Goal: Task Accomplishment & Management: Complete application form

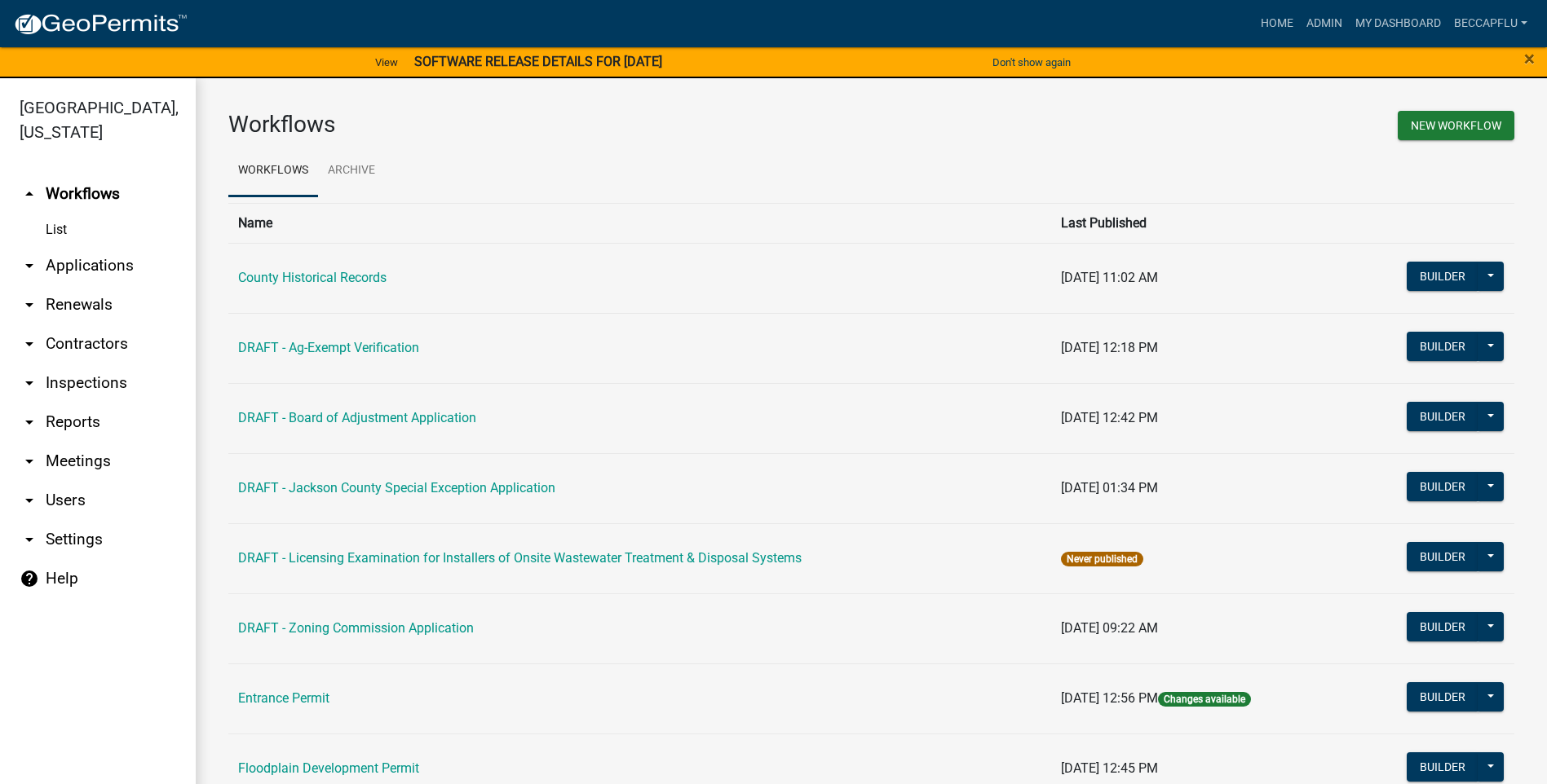
click at [75, 246] on link "arrow_drop_down Applications" at bounding box center [98, 266] width 196 height 39
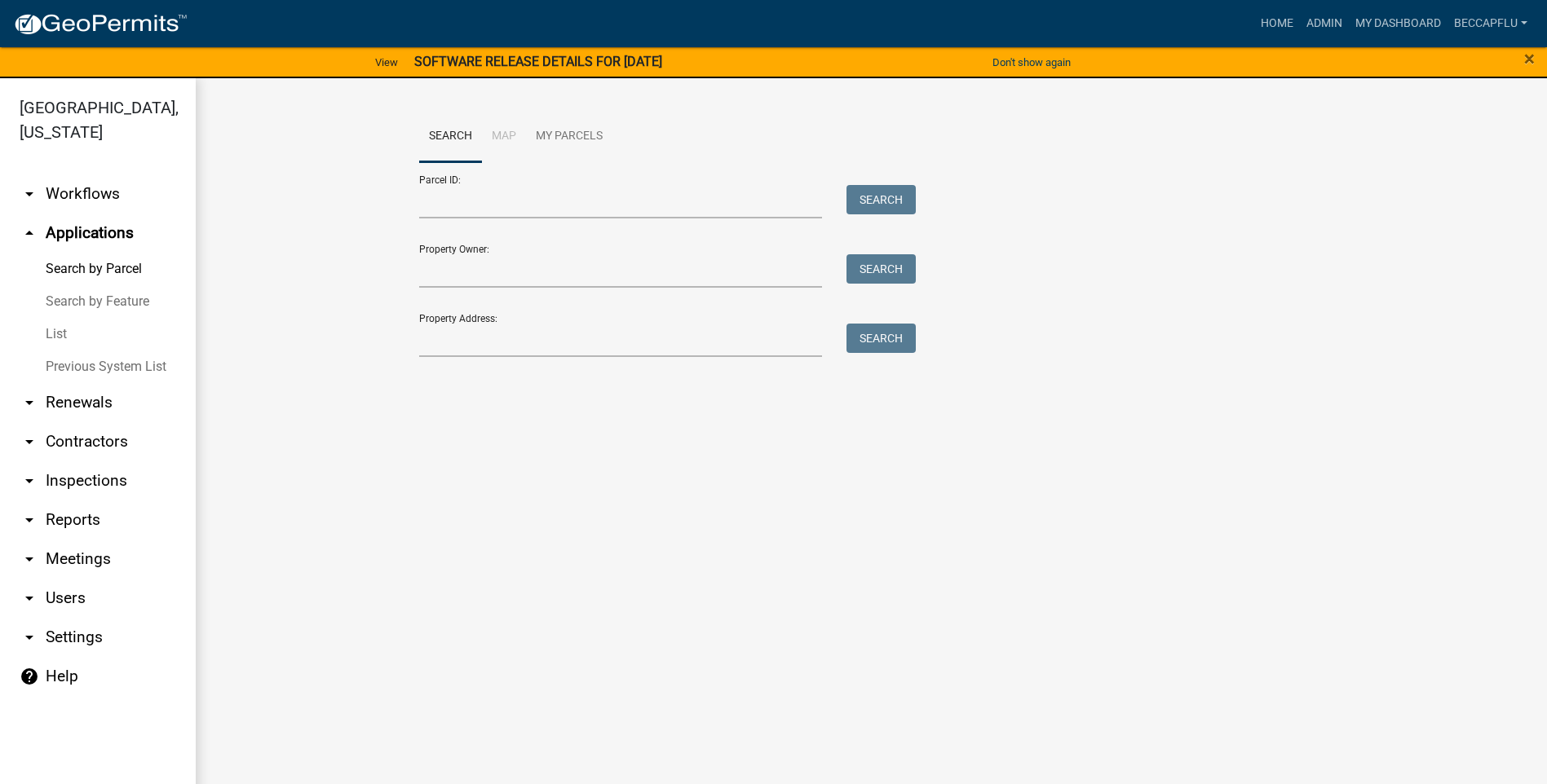
click at [56, 318] on link "List" at bounding box center [98, 334] width 196 height 33
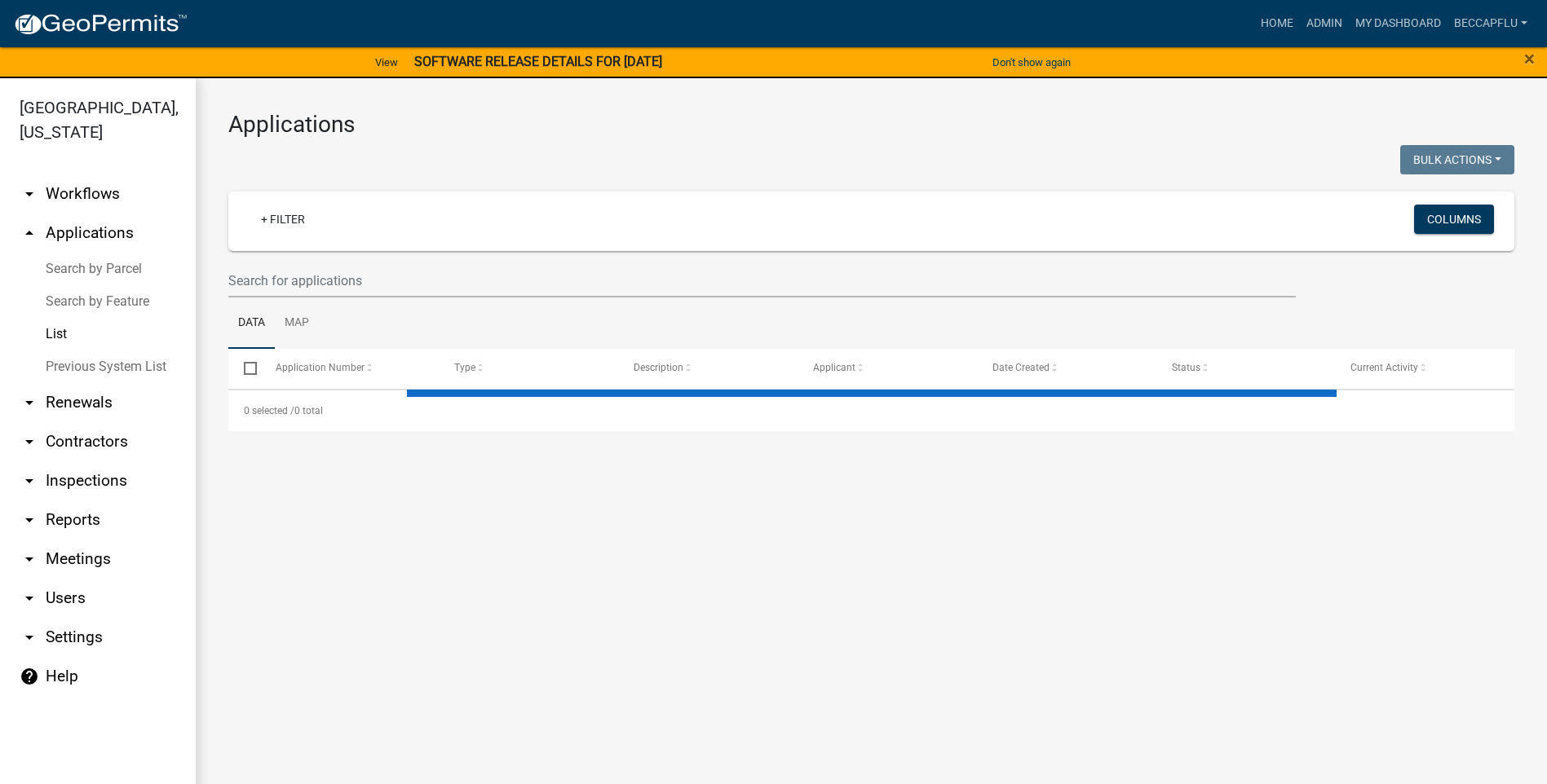
select select "3: 100"
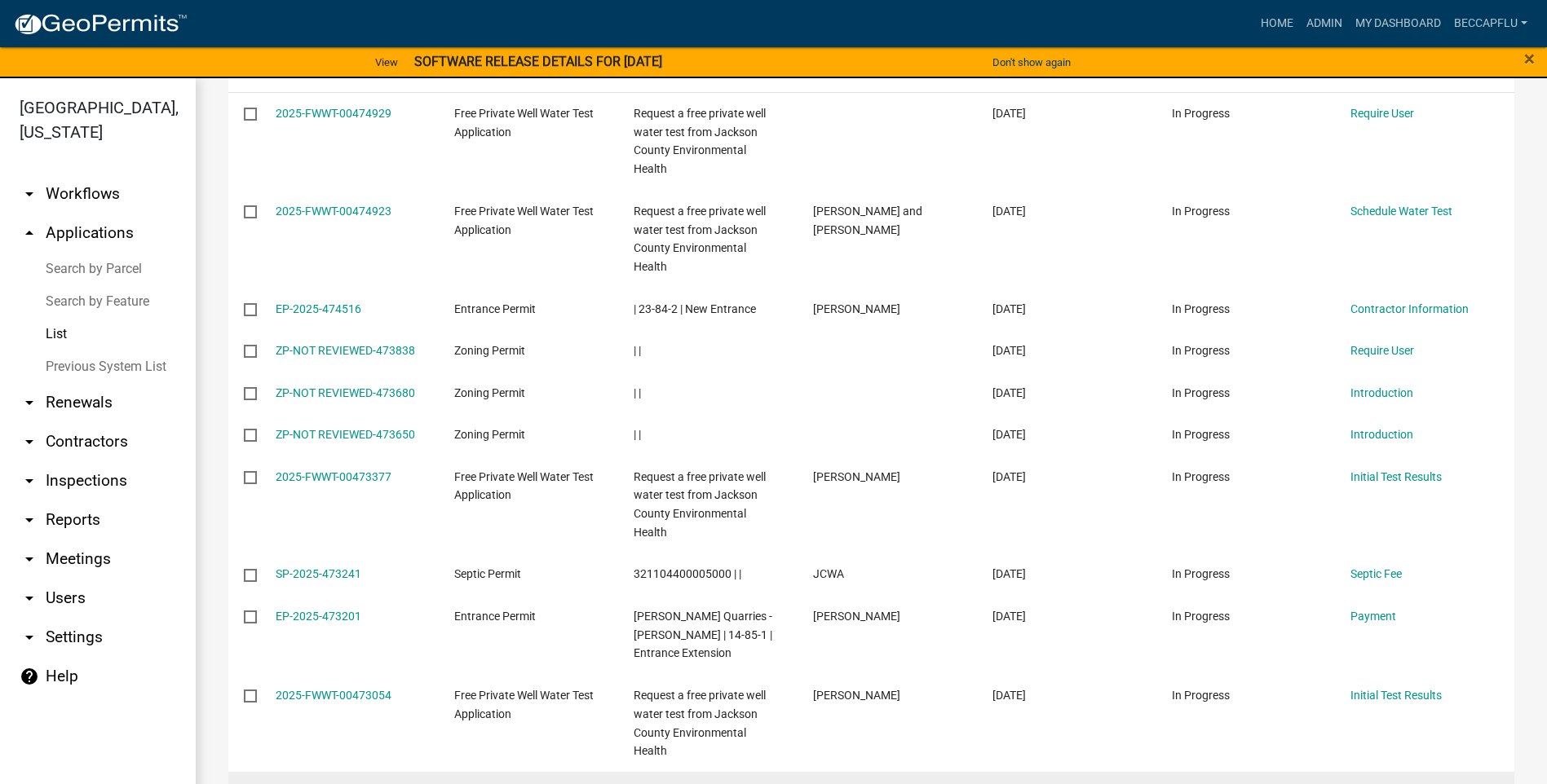
scroll to position [285, 0]
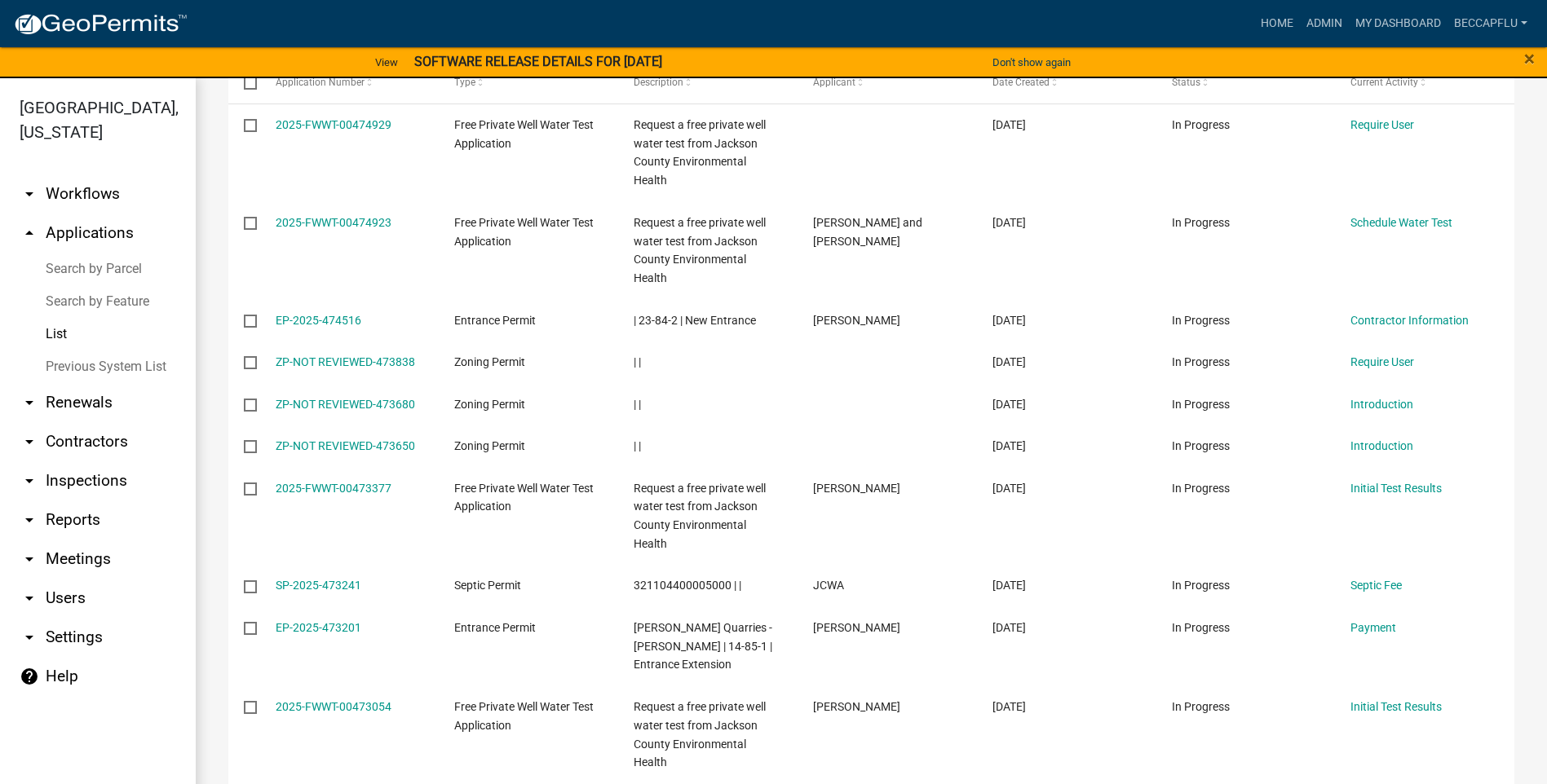
click at [84, 175] on link "arrow_drop_down Workflows" at bounding box center [98, 194] width 196 height 39
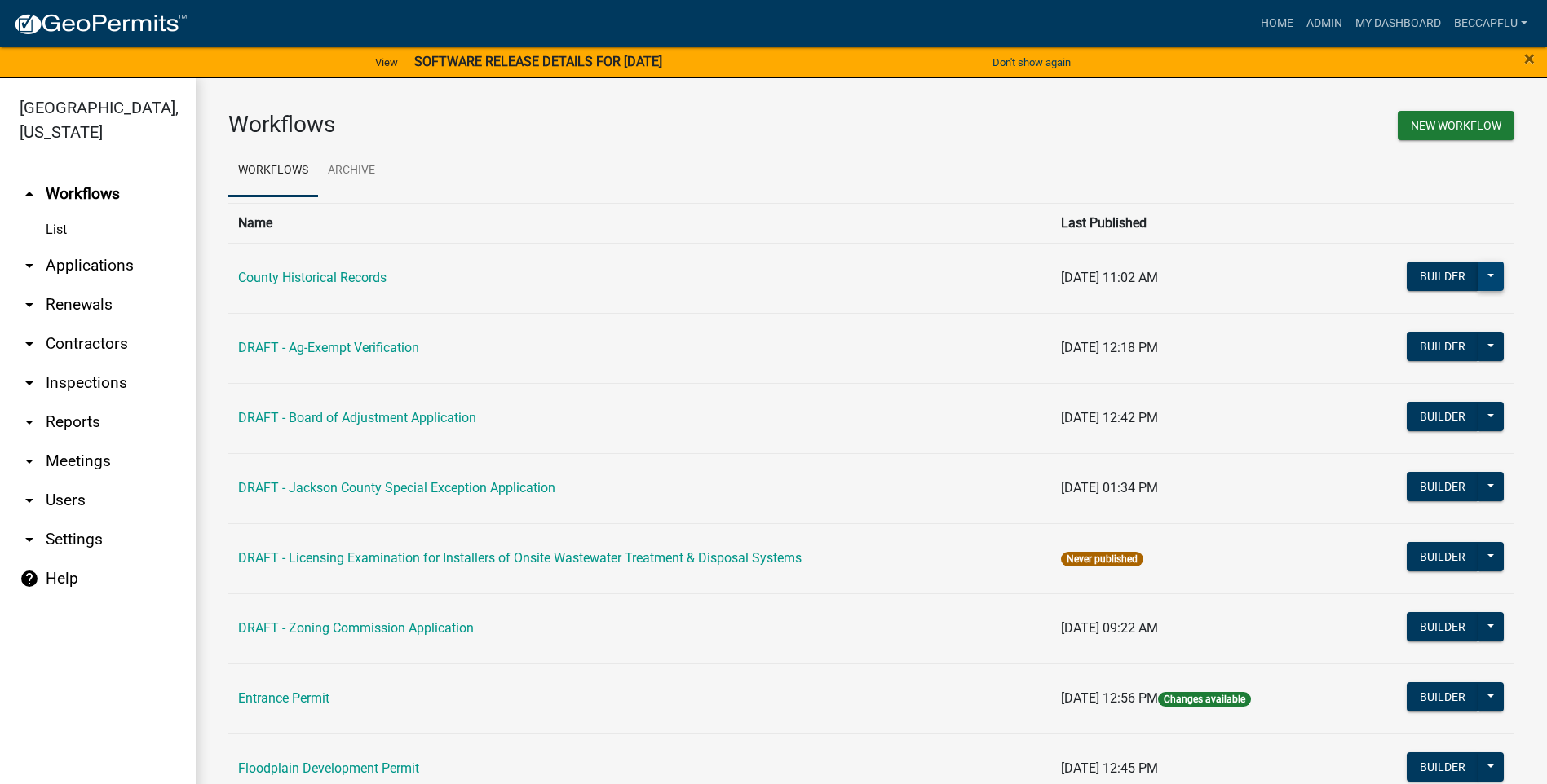
click at [1482, 280] on button at bounding box center [1490, 276] width 26 height 30
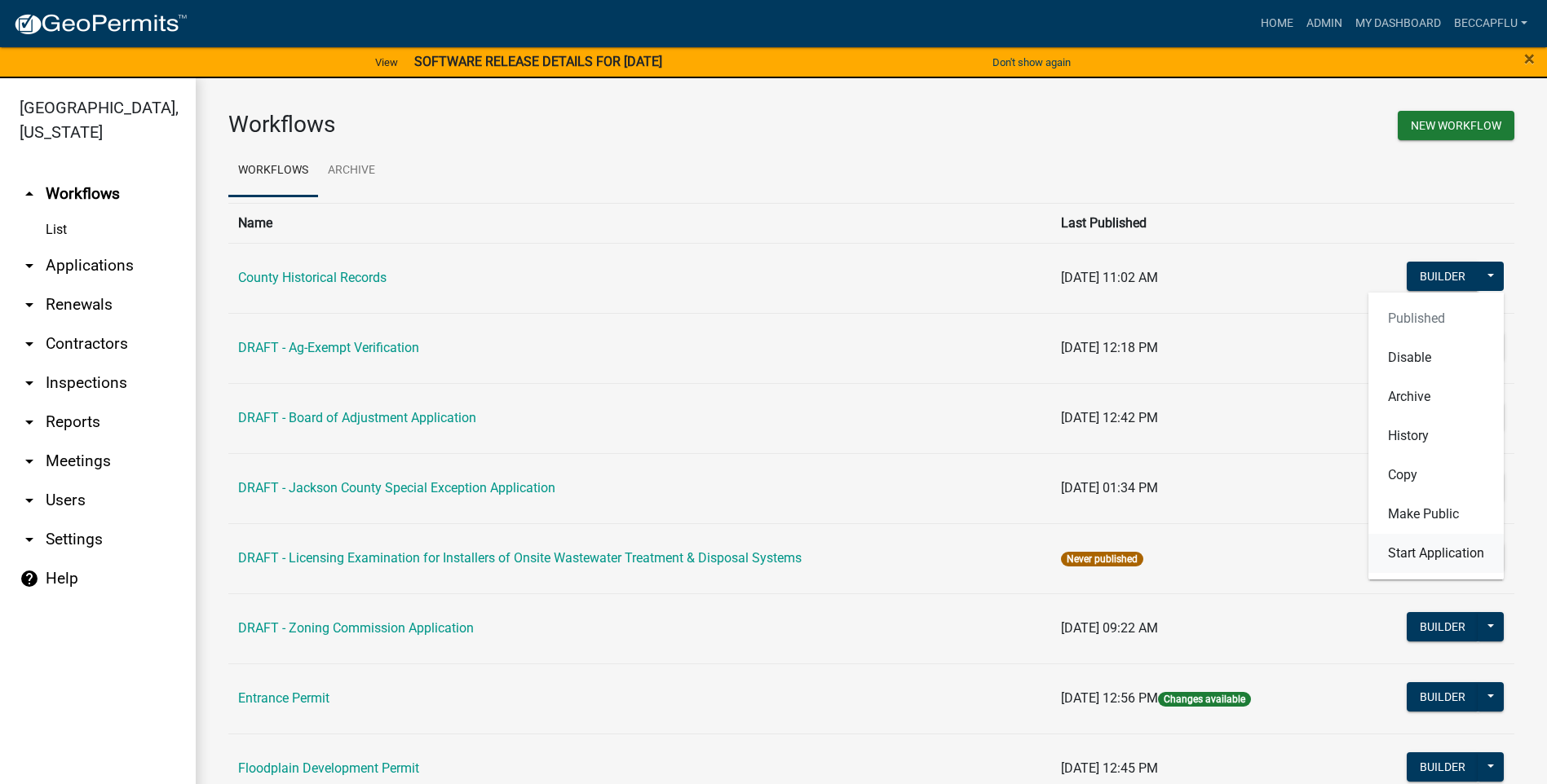
click at [1428, 544] on button "Start Application" at bounding box center [1436, 553] width 135 height 39
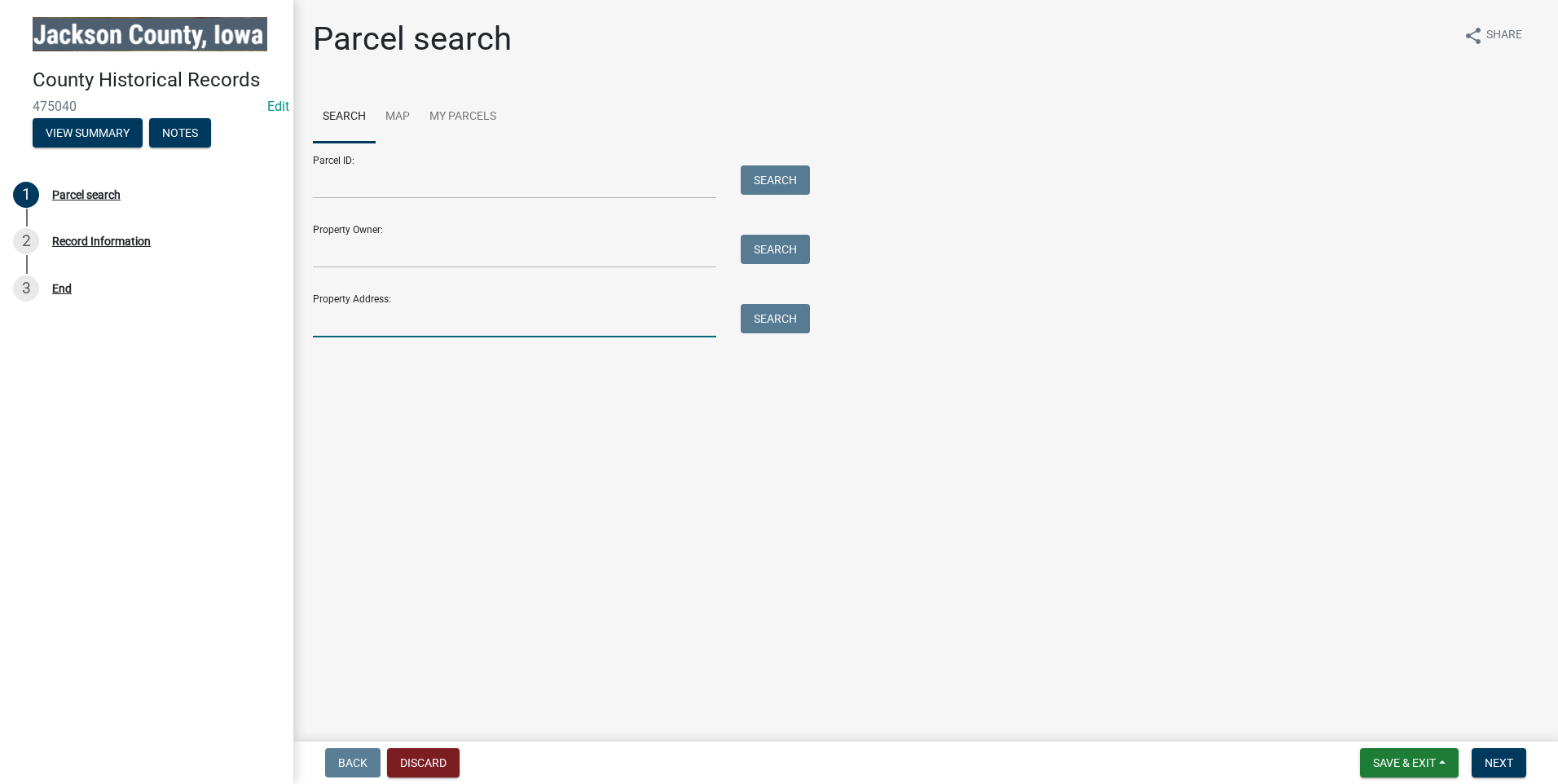
click at [412, 318] on input "Property Address:" at bounding box center [514, 321] width 403 height 34
type input "30656 398th AVe"
click at [784, 314] on button "Search" at bounding box center [776, 319] width 69 height 30
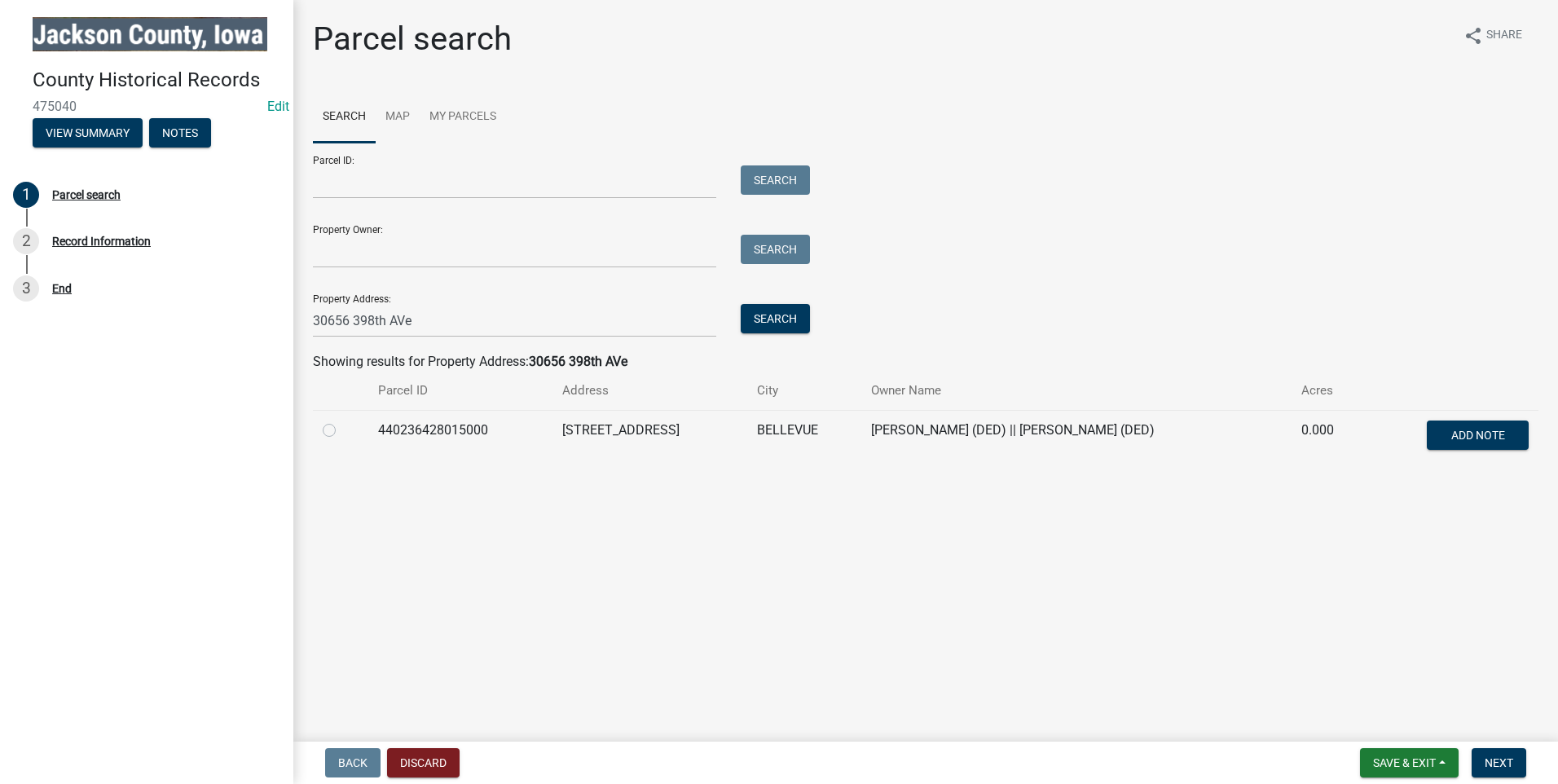
click at [342, 421] on label at bounding box center [342, 421] width 0 height 0
click at [342, 431] on input "radio" at bounding box center [347, 426] width 11 height 11
radio input "true"
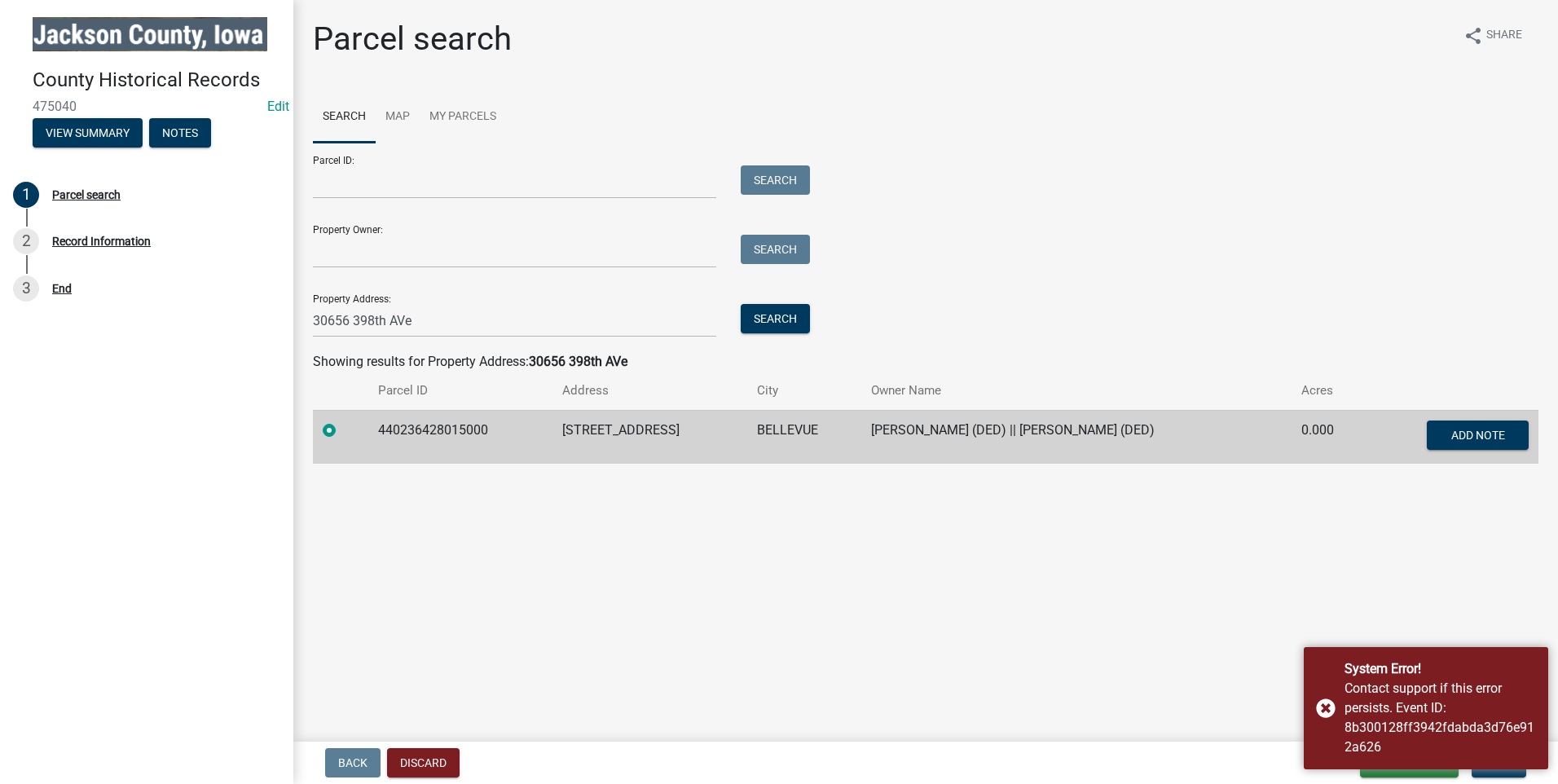
click at [1329, 583] on main "Parcel search share Share Search Map My Parcels Parcel ID: Search Property Owne…" at bounding box center [926, 368] width 1265 height 735
click at [1333, 706] on div "System Error! Contact support if this error persists. Event ID: 8b300128ff3942f…" at bounding box center [1426, 707] width 244 height 122
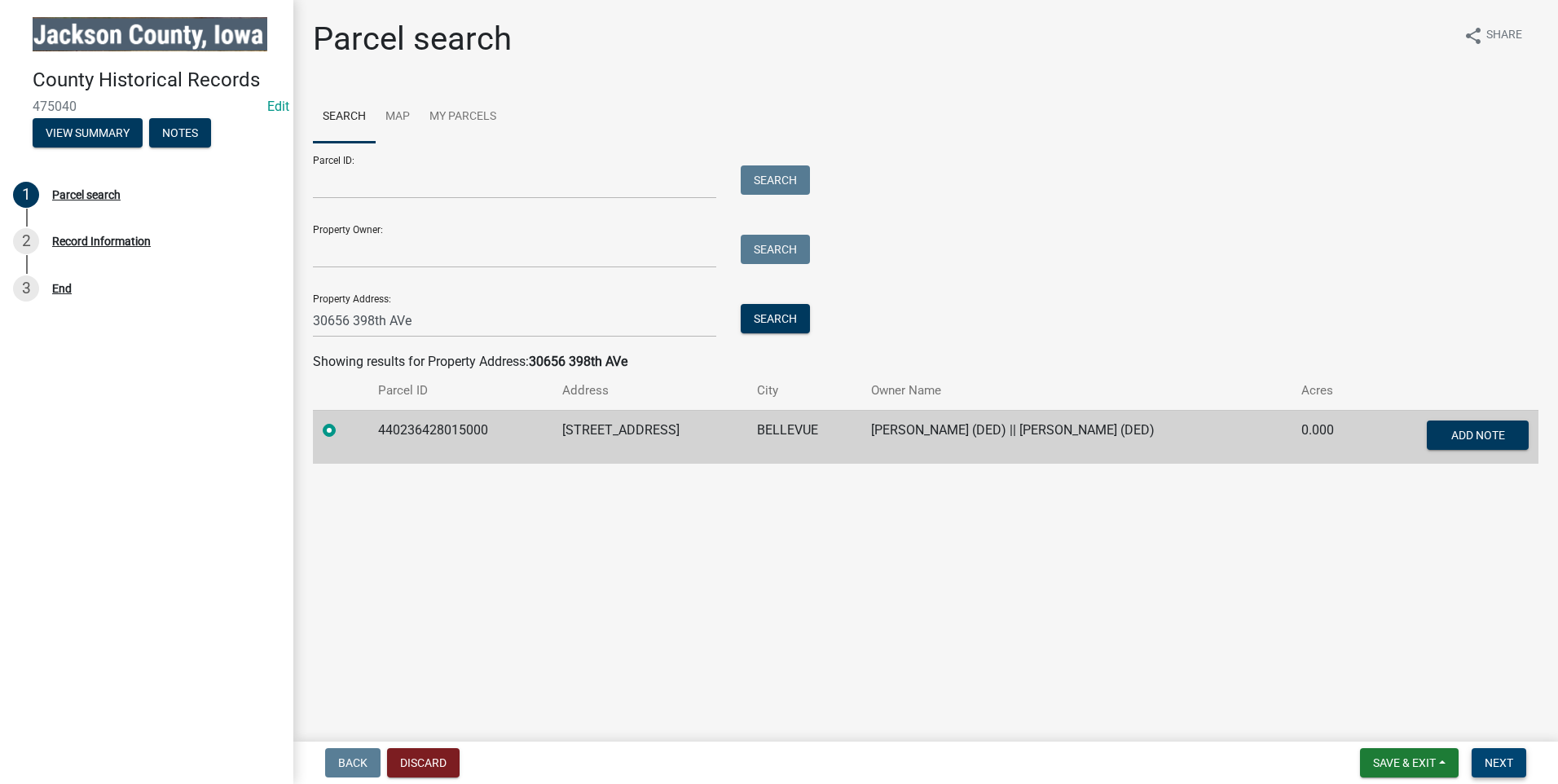
click at [1499, 760] on span "Next" at bounding box center [1499, 762] width 29 height 13
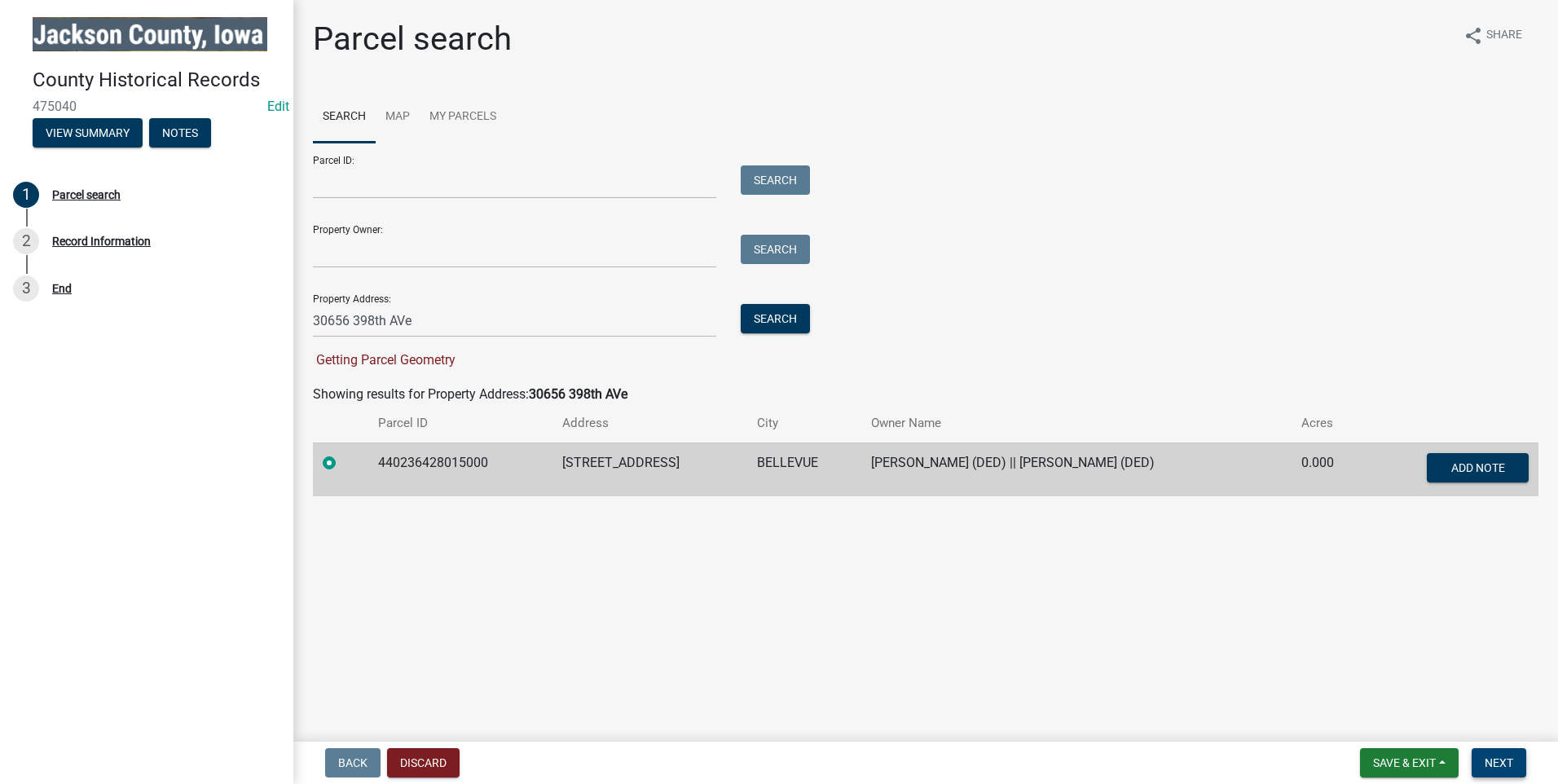
click at [1499, 760] on span "Next" at bounding box center [1499, 762] width 29 height 13
click at [1493, 763] on span "Next" at bounding box center [1499, 762] width 29 height 13
drag, startPoint x: 486, startPoint y: 460, endPoint x: 379, endPoint y: 475, distance: 108.0
click at [379, 475] on td "440236428015000" at bounding box center [460, 470] width 184 height 54
copy td "440236428015000"
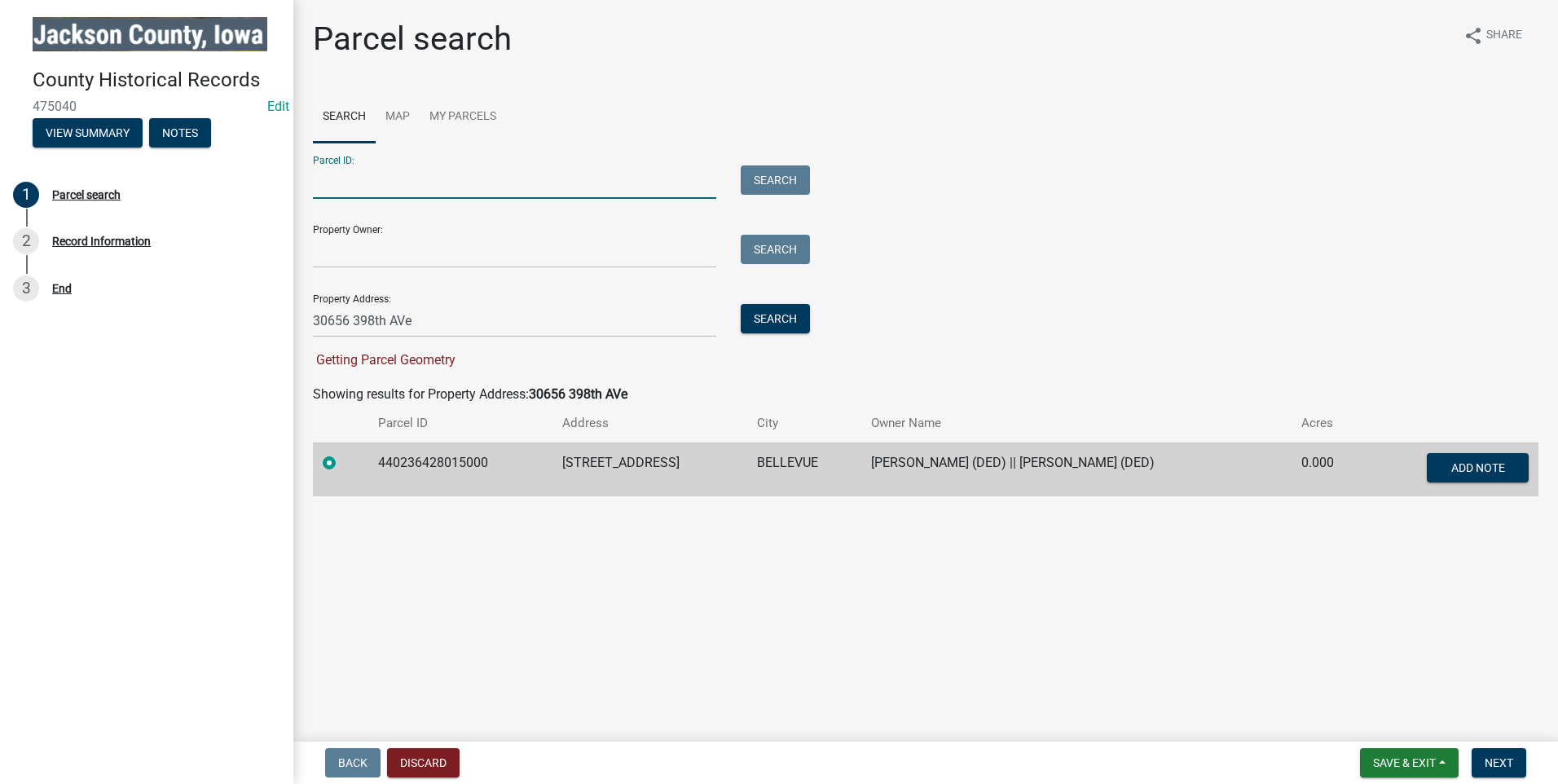
click at [402, 169] on input "Parcel ID:" at bounding box center [514, 182] width 403 height 34
paste input "440236428015000"
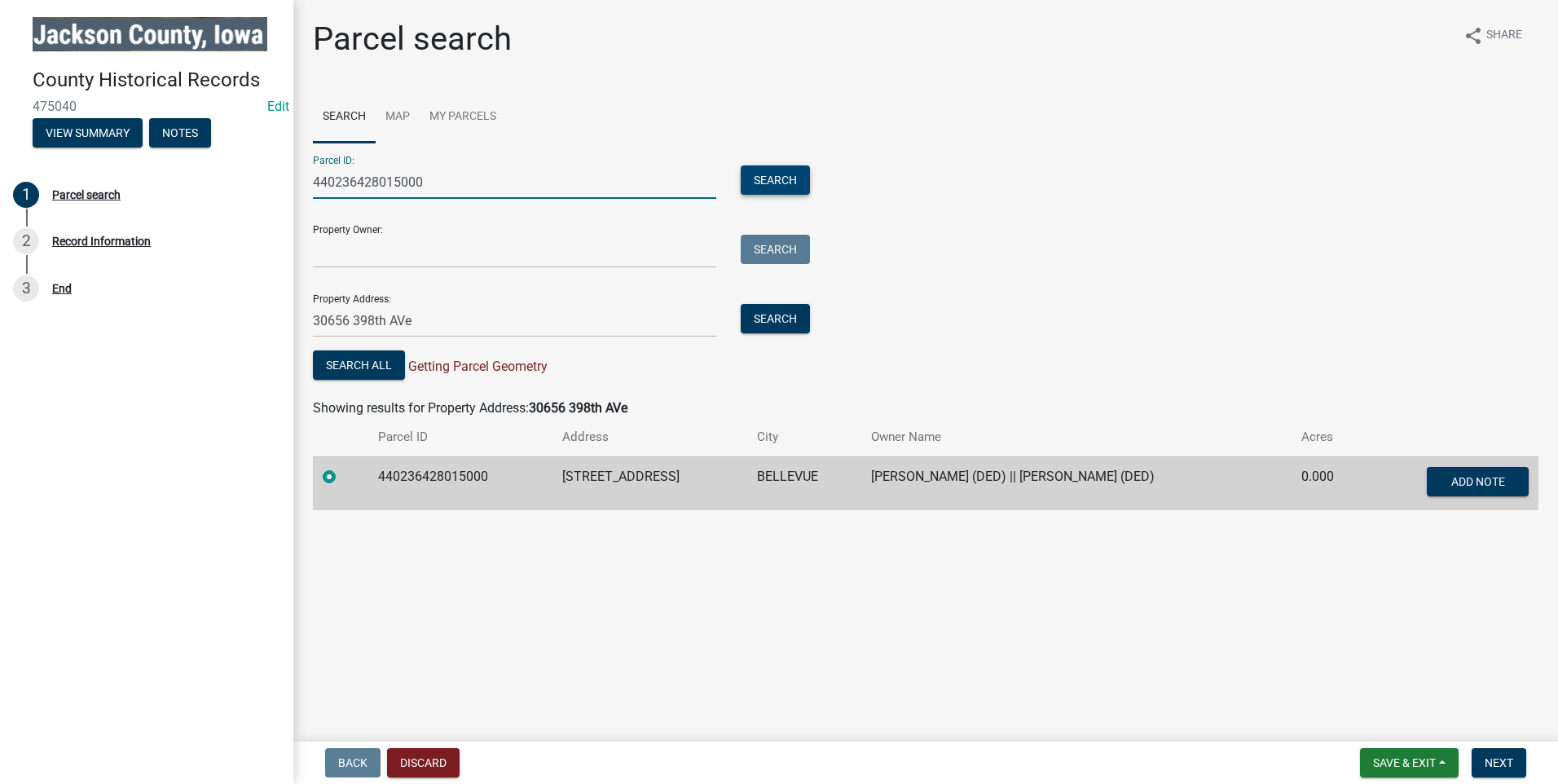
type input "440236428015000"
click at [770, 175] on button "Search" at bounding box center [776, 180] width 69 height 30
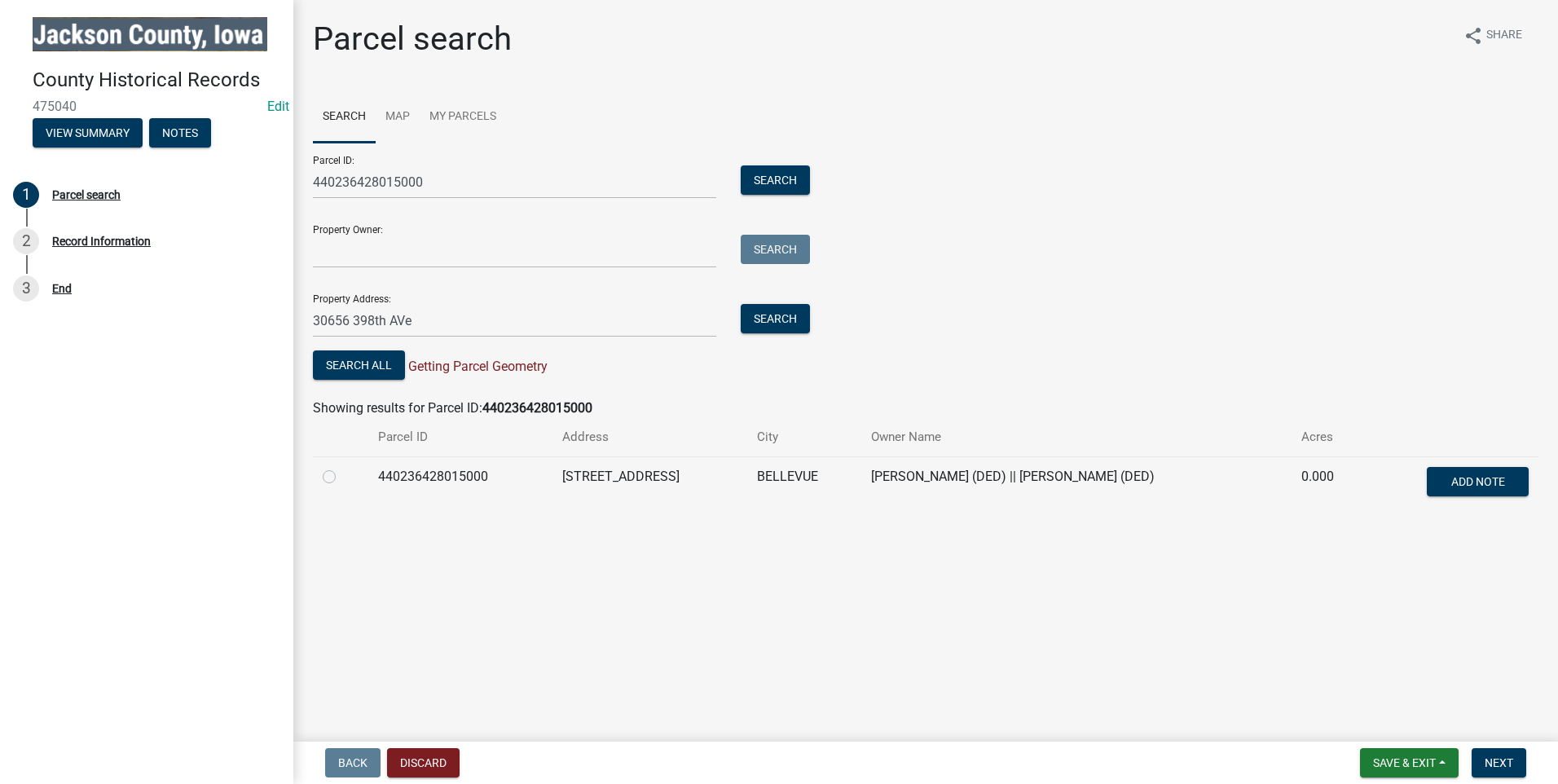
click at [322, 475] on td at bounding box center [341, 483] width 56 height 54
click at [342, 467] on label at bounding box center [342, 467] width 0 height 0
click at [342, 475] on input "radio" at bounding box center [347, 472] width 11 height 11
radio input "true"
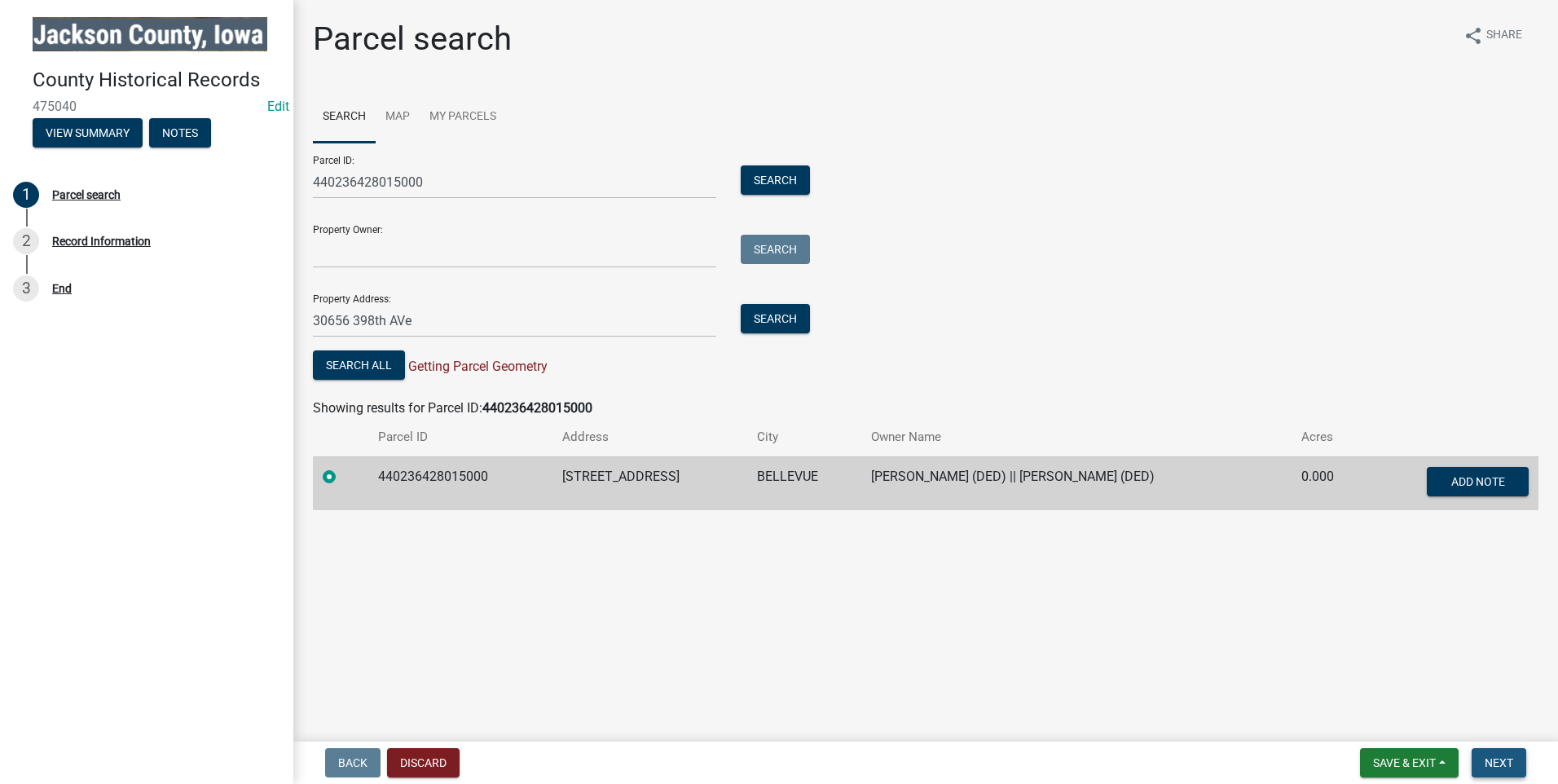
click at [1505, 769] on span "Next" at bounding box center [1499, 762] width 29 height 13
click at [1492, 764] on span "Next" at bounding box center [1499, 762] width 29 height 13
click at [1505, 481] on button "Add Note" at bounding box center [1477, 481] width 102 height 30
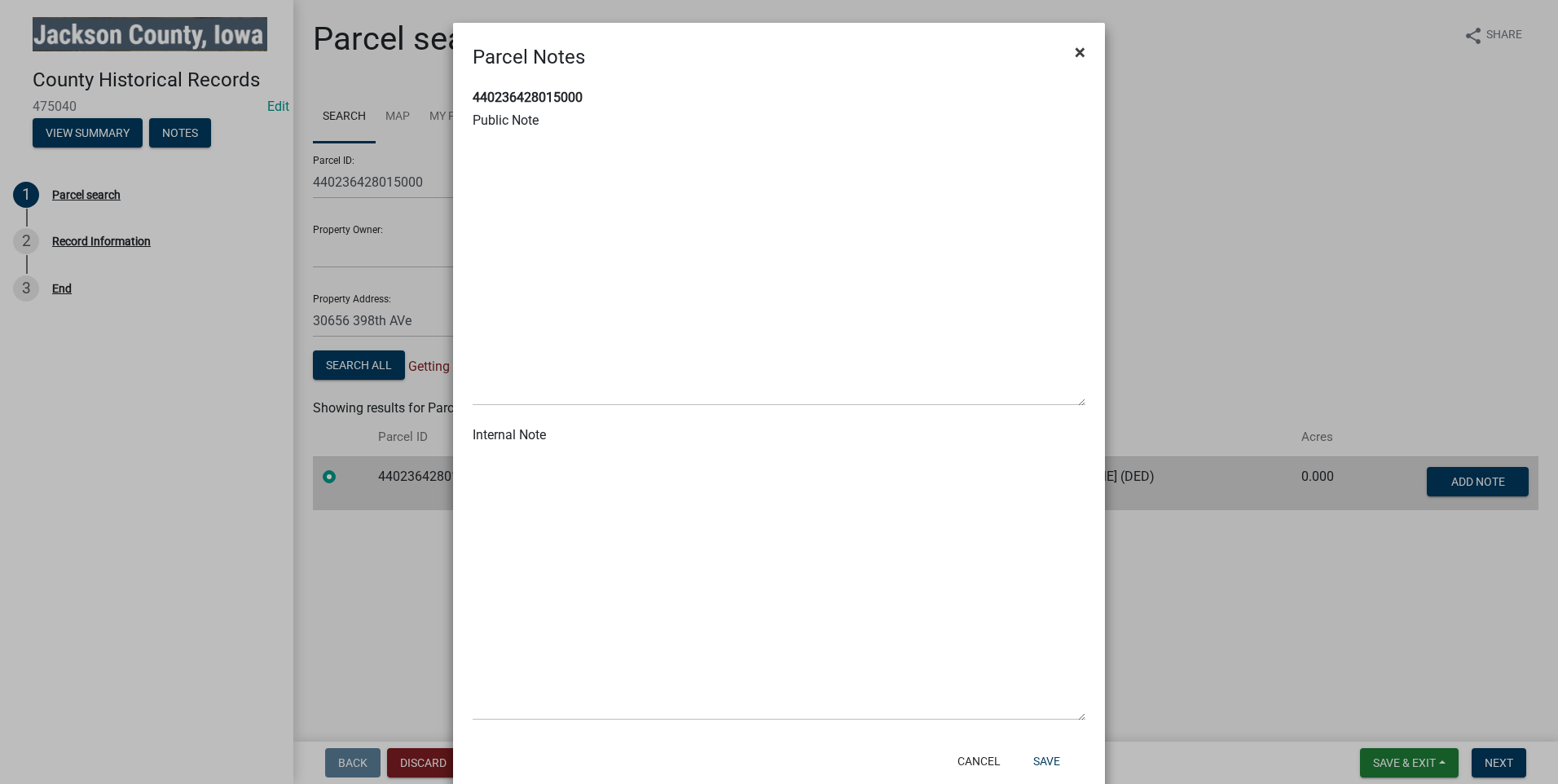
click at [1079, 51] on span "×" at bounding box center [1080, 51] width 11 height 23
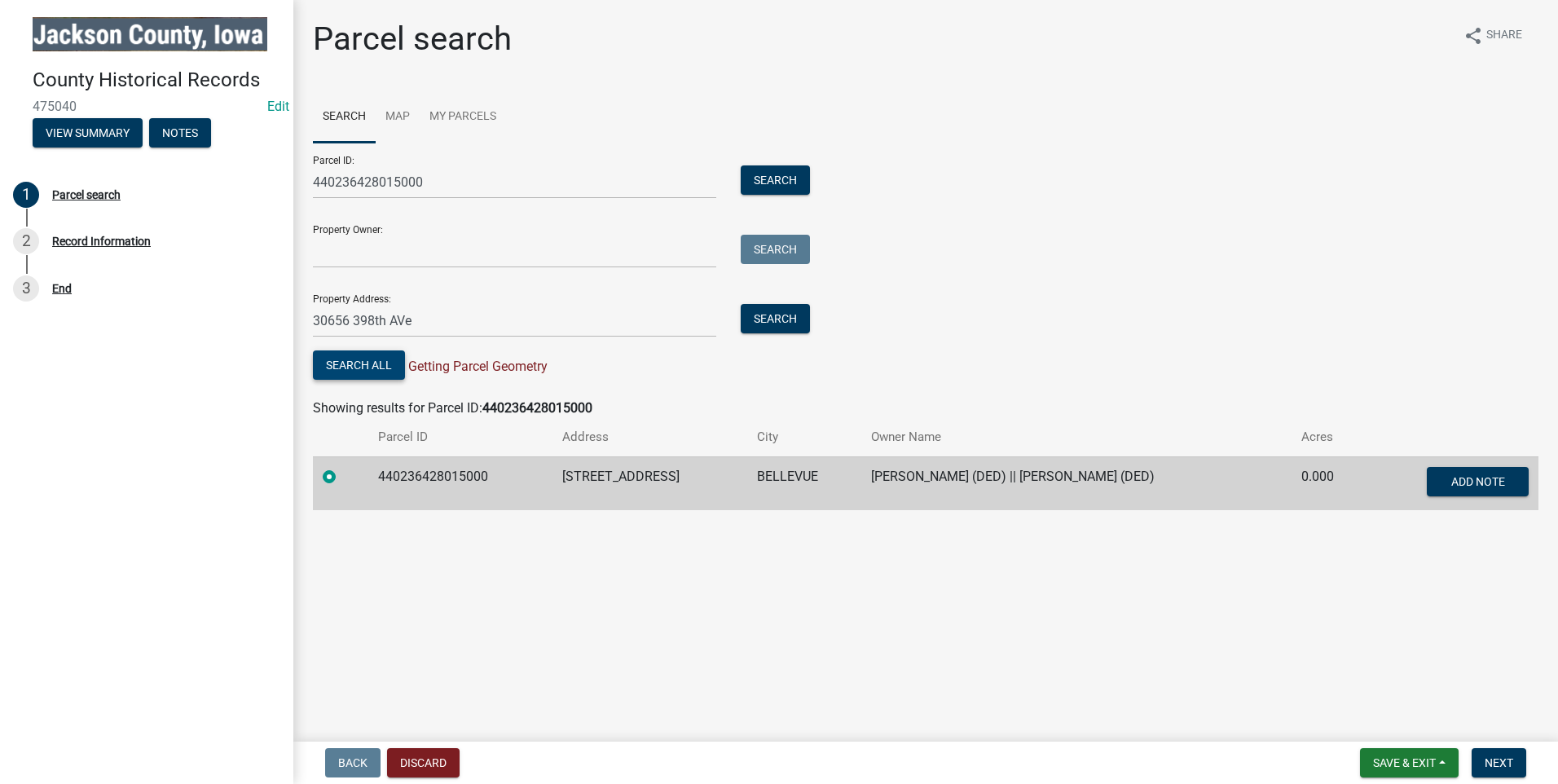
click at [373, 365] on button "Search All" at bounding box center [358, 365] width 92 height 30
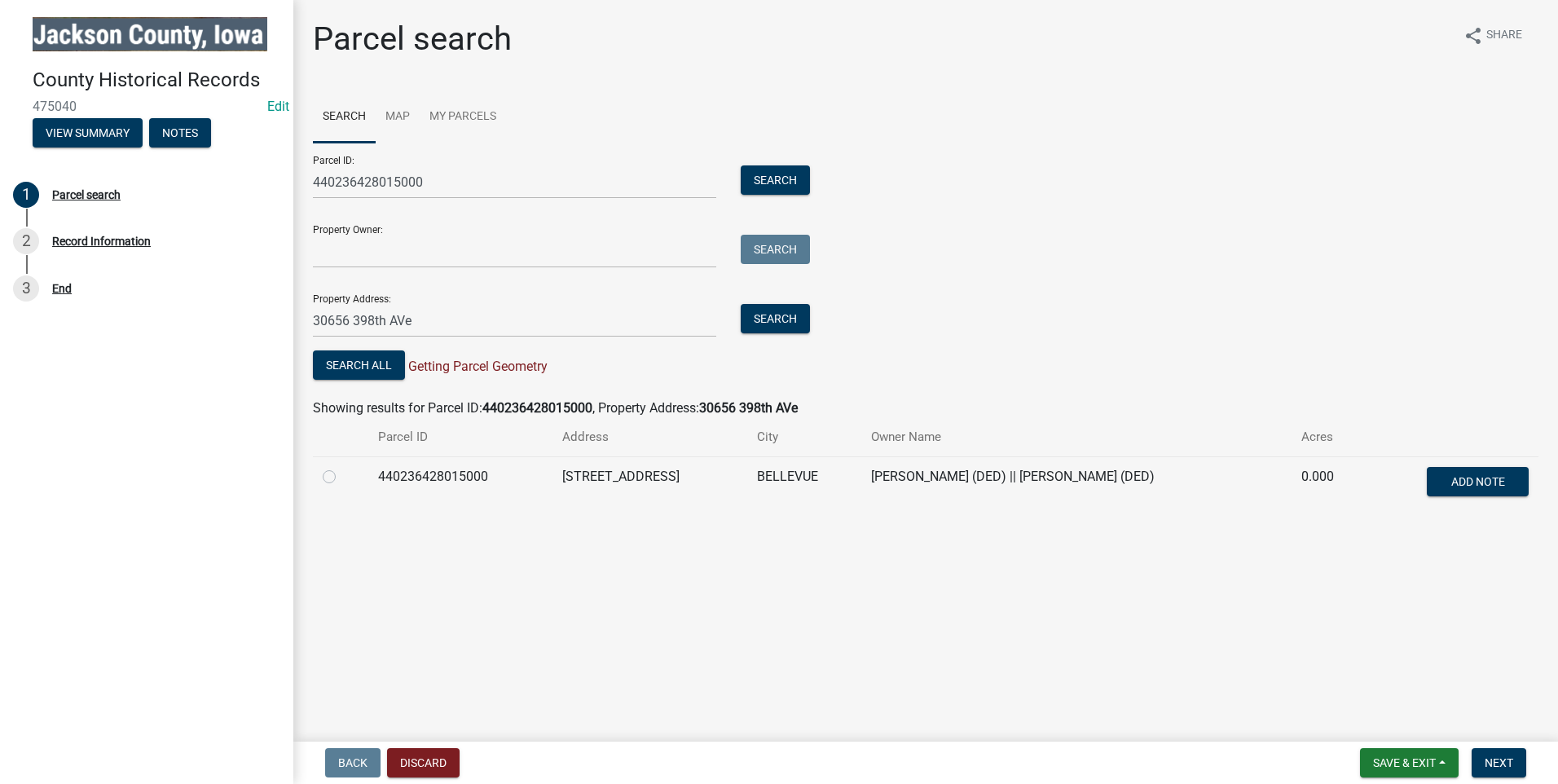
click at [342, 467] on label at bounding box center [342, 467] width 0 height 0
click at [342, 475] on input "radio" at bounding box center [347, 472] width 11 height 11
radio input "true"
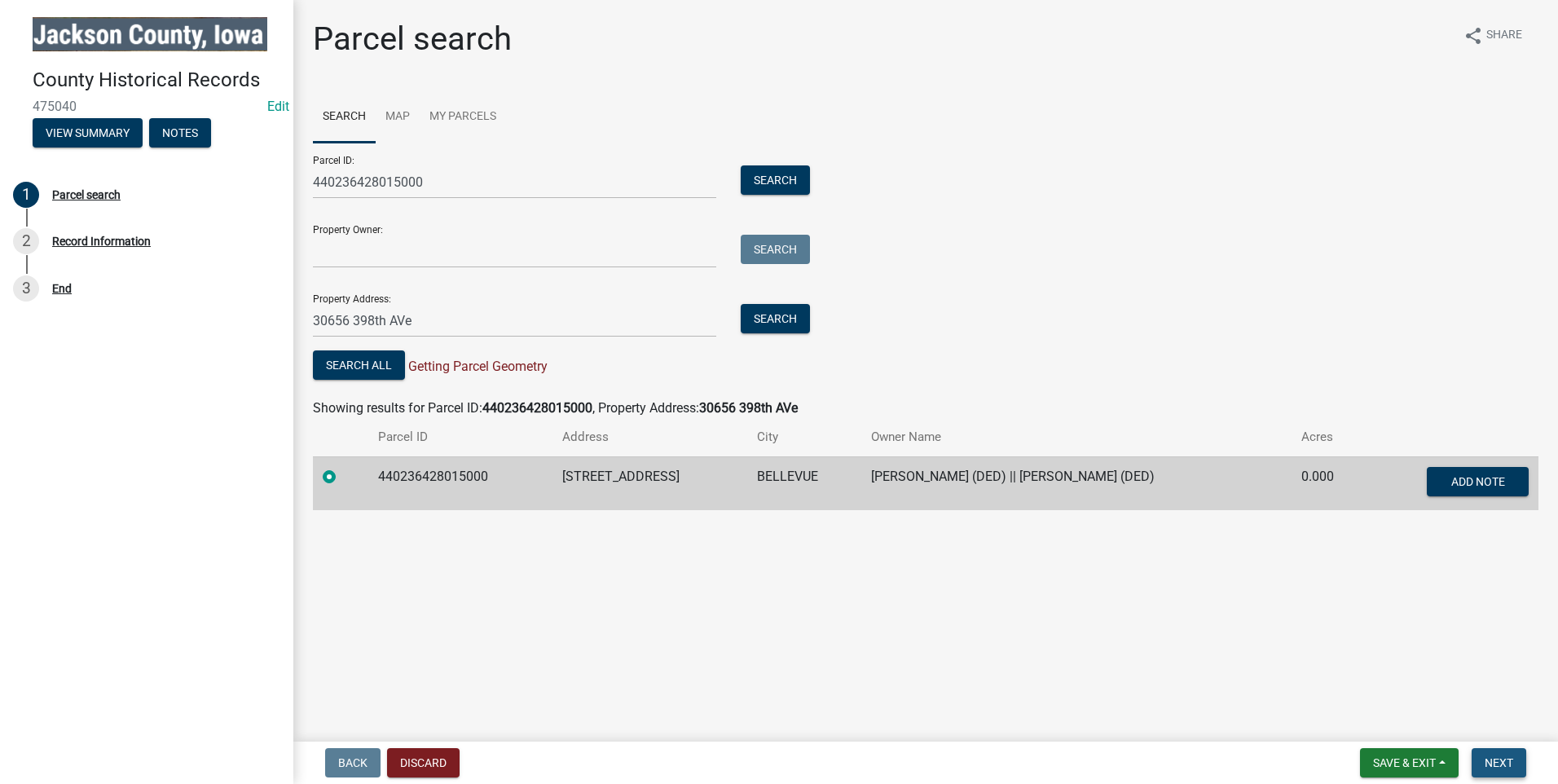
click at [1486, 763] on span "Next" at bounding box center [1499, 762] width 29 height 13
click at [109, 239] on div "Record Information" at bounding box center [101, 241] width 99 height 12
click at [1431, 768] on span "Save & Exit" at bounding box center [1405, 762] width 62 height 13
click at [1413, 715] on button "Save & Exit" at bounding box center [1394, 720] width 131 height 39
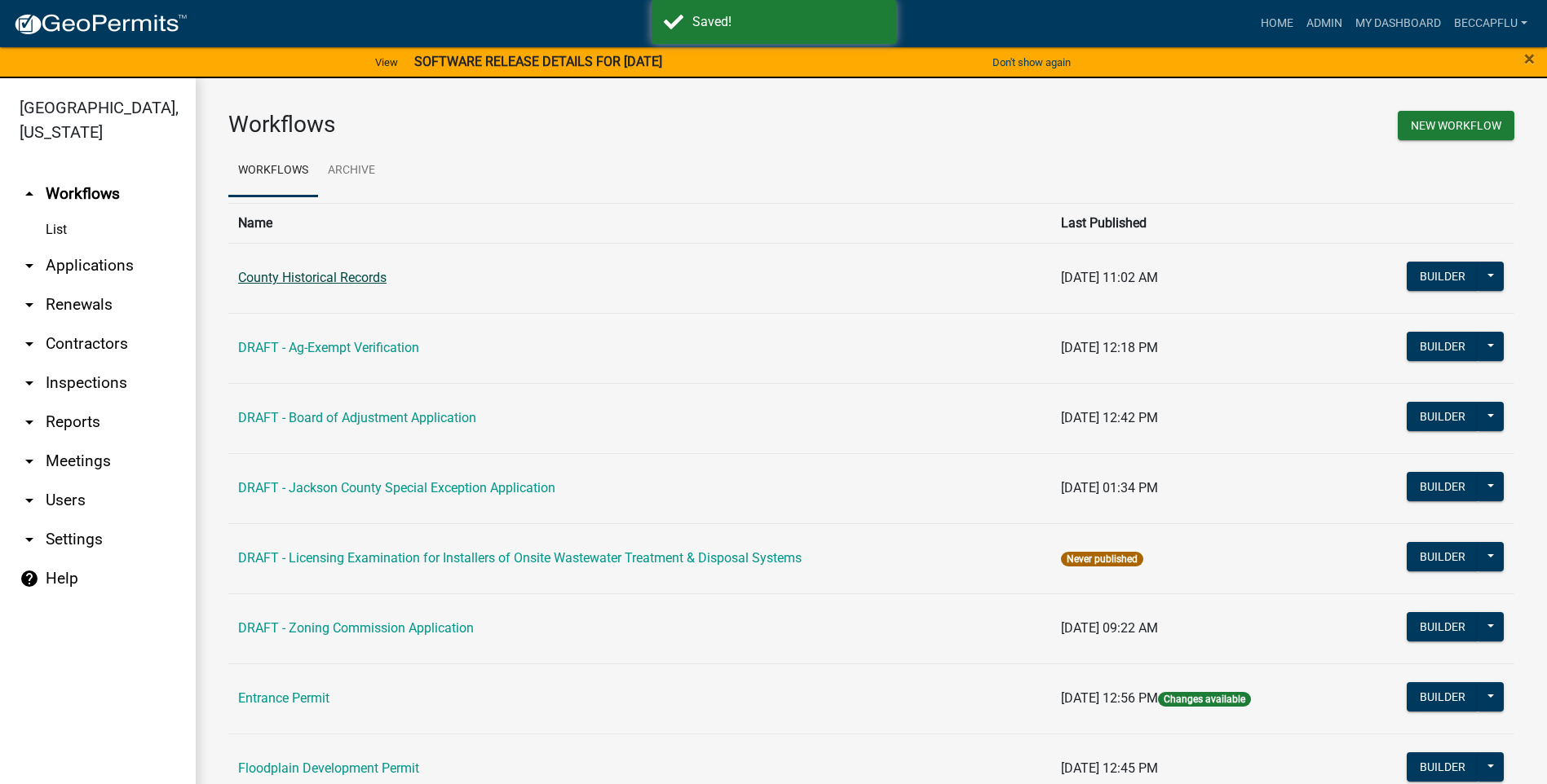
click at [294, 281] on link "County Historical Records" at bounding box center [312, 277] width 148 height 15
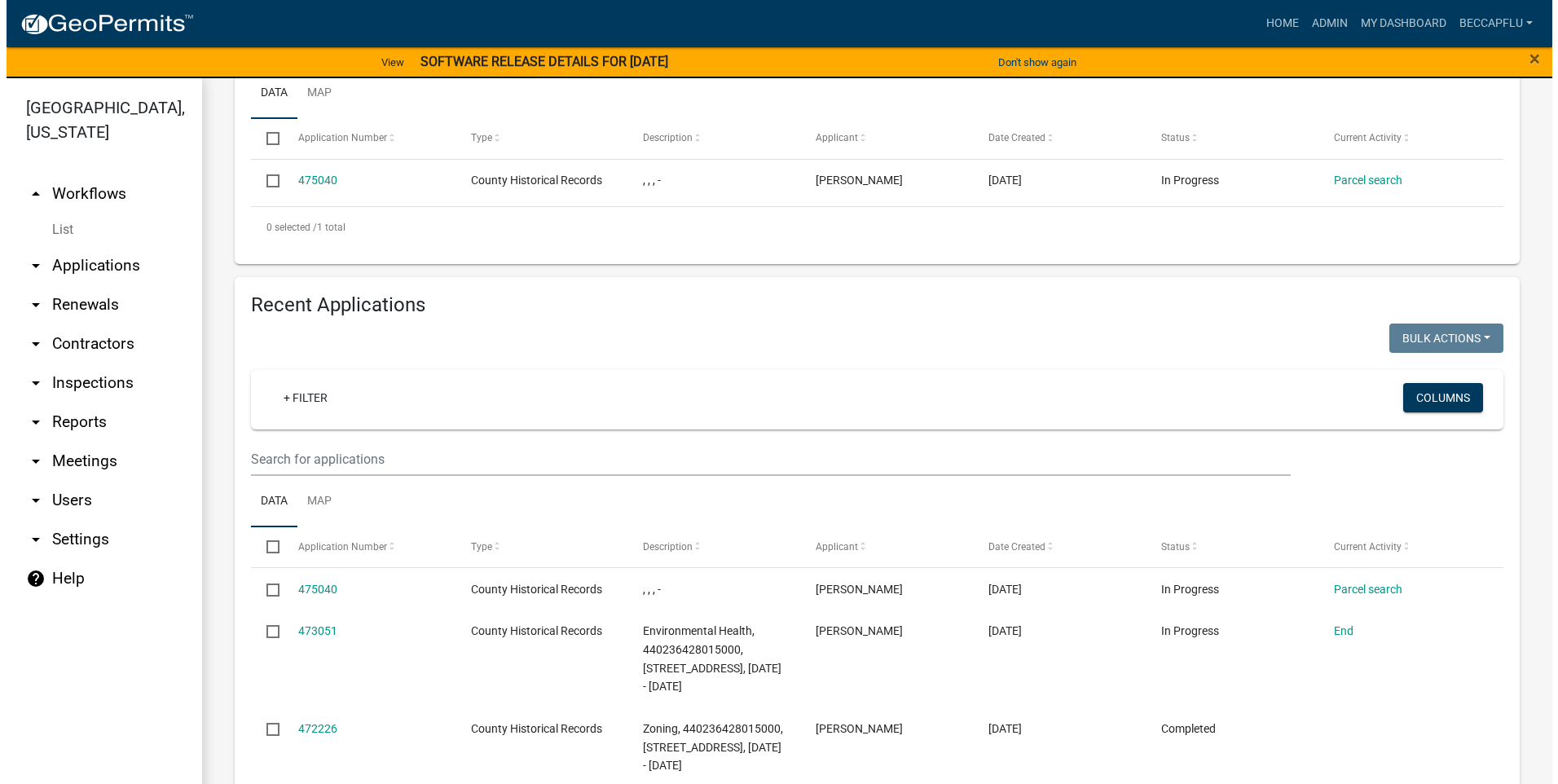
scroll to position [571, 0]
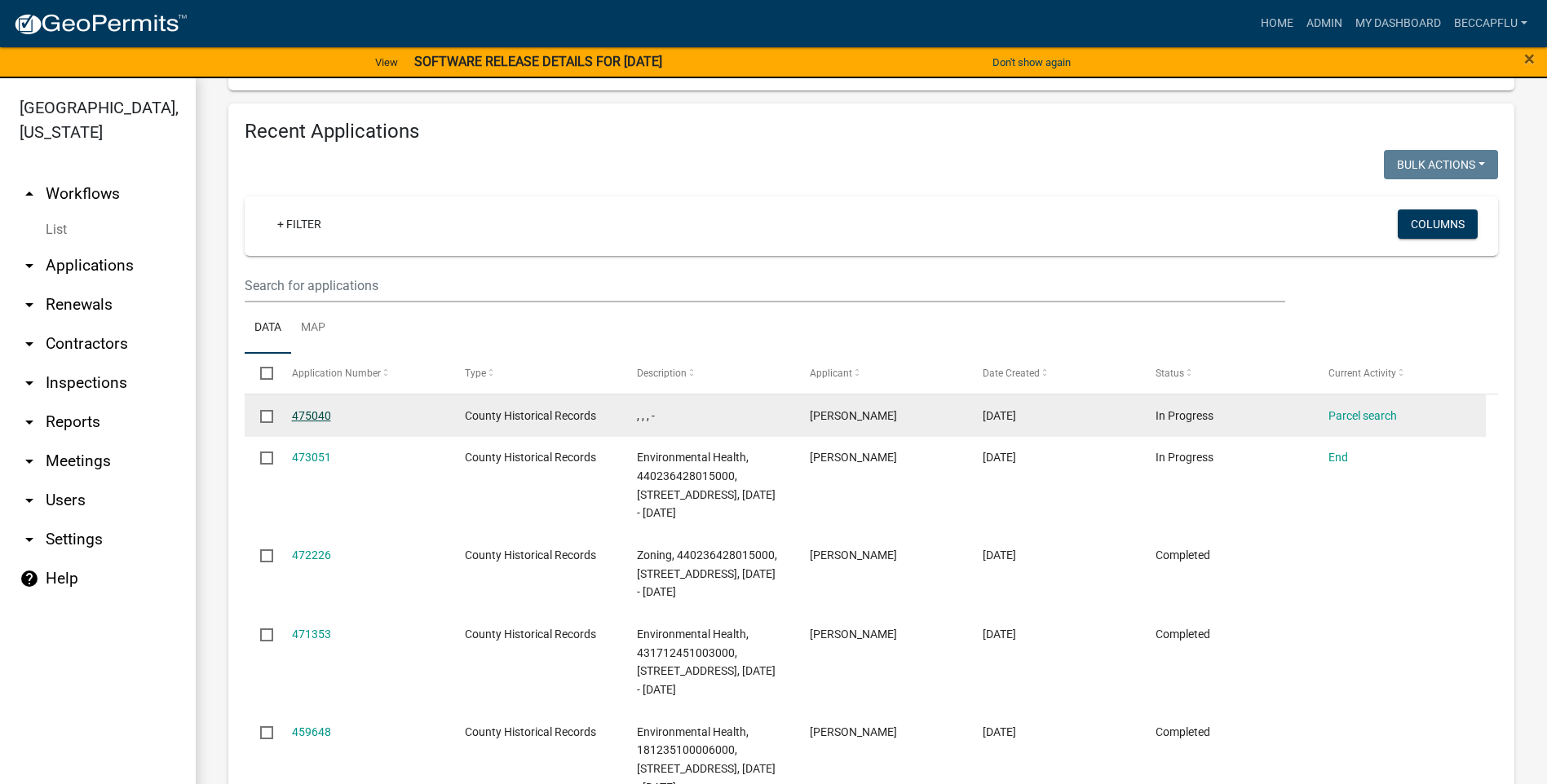
click at [324, 417] on link "475040" at bounding box center [311, 415] width 39 height 13
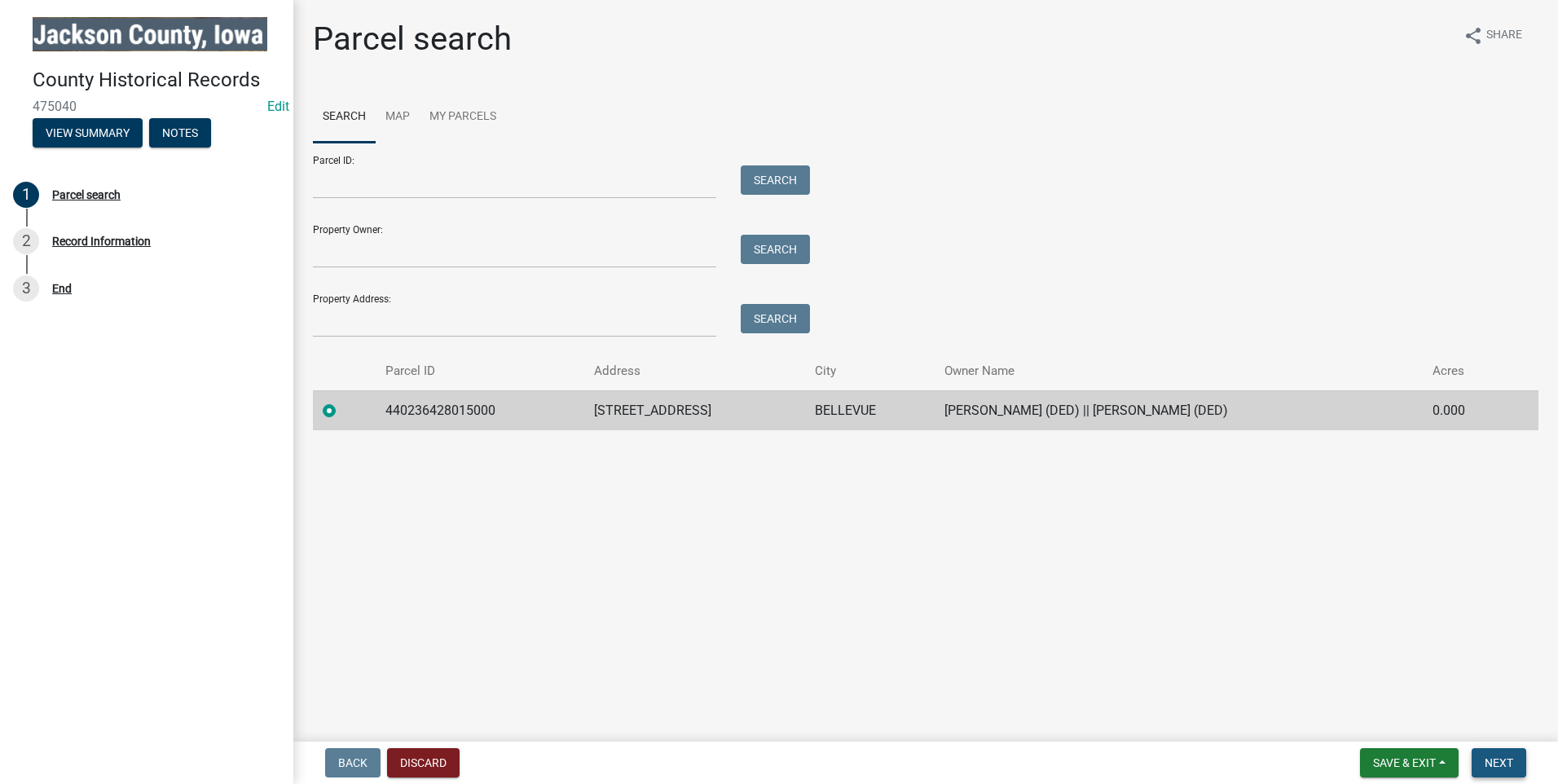
click at [1505, 758] on span "Next" at bounding box center [1499, 762] width 29 height 13
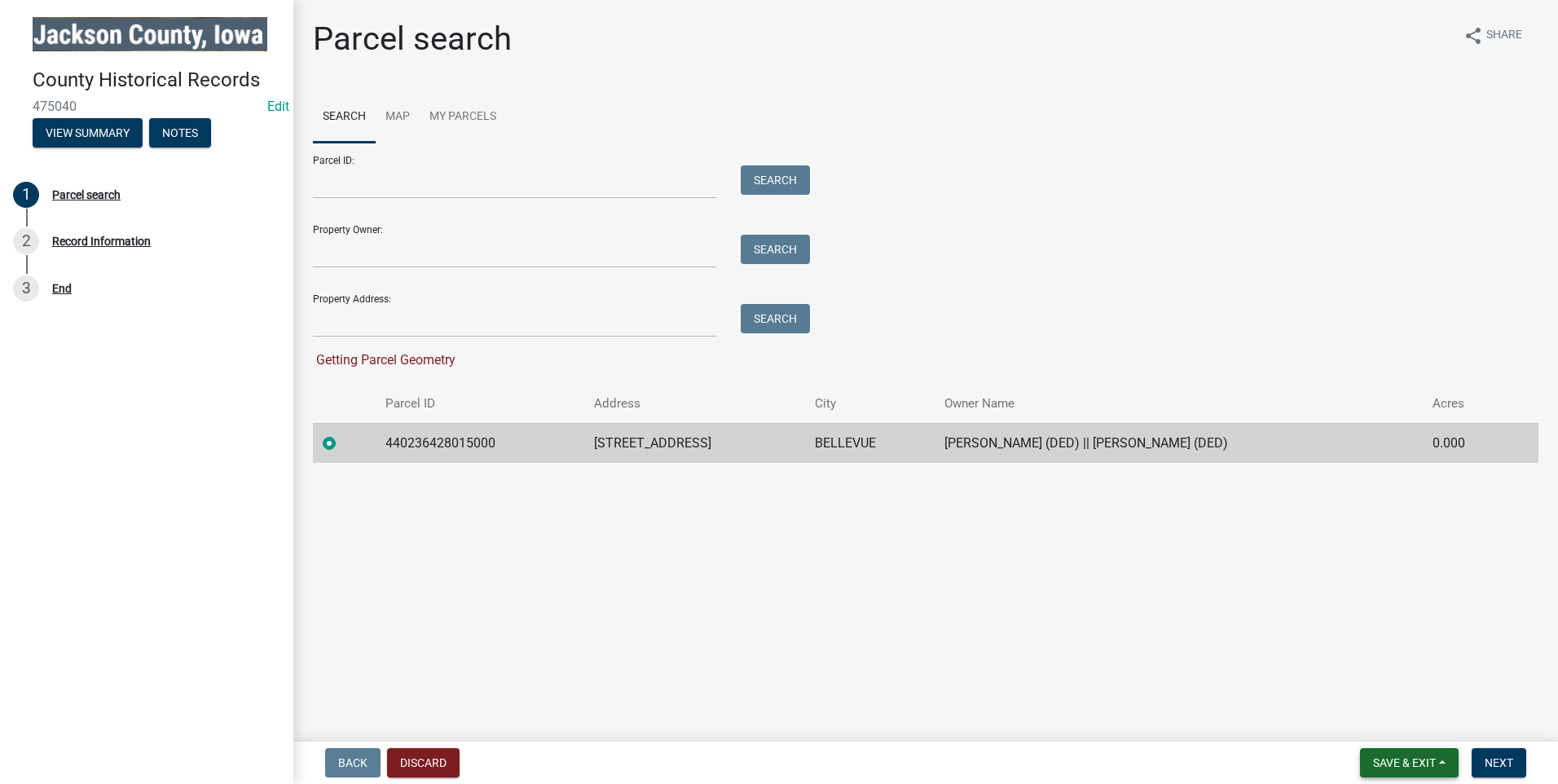
click at [1441, 769] on button "Save & Exit" at bounding box center [1409, 762] width 99 height 30
click at [1395, 682] on button "Save" at bounding box center [1394, 681] width 131 height 39
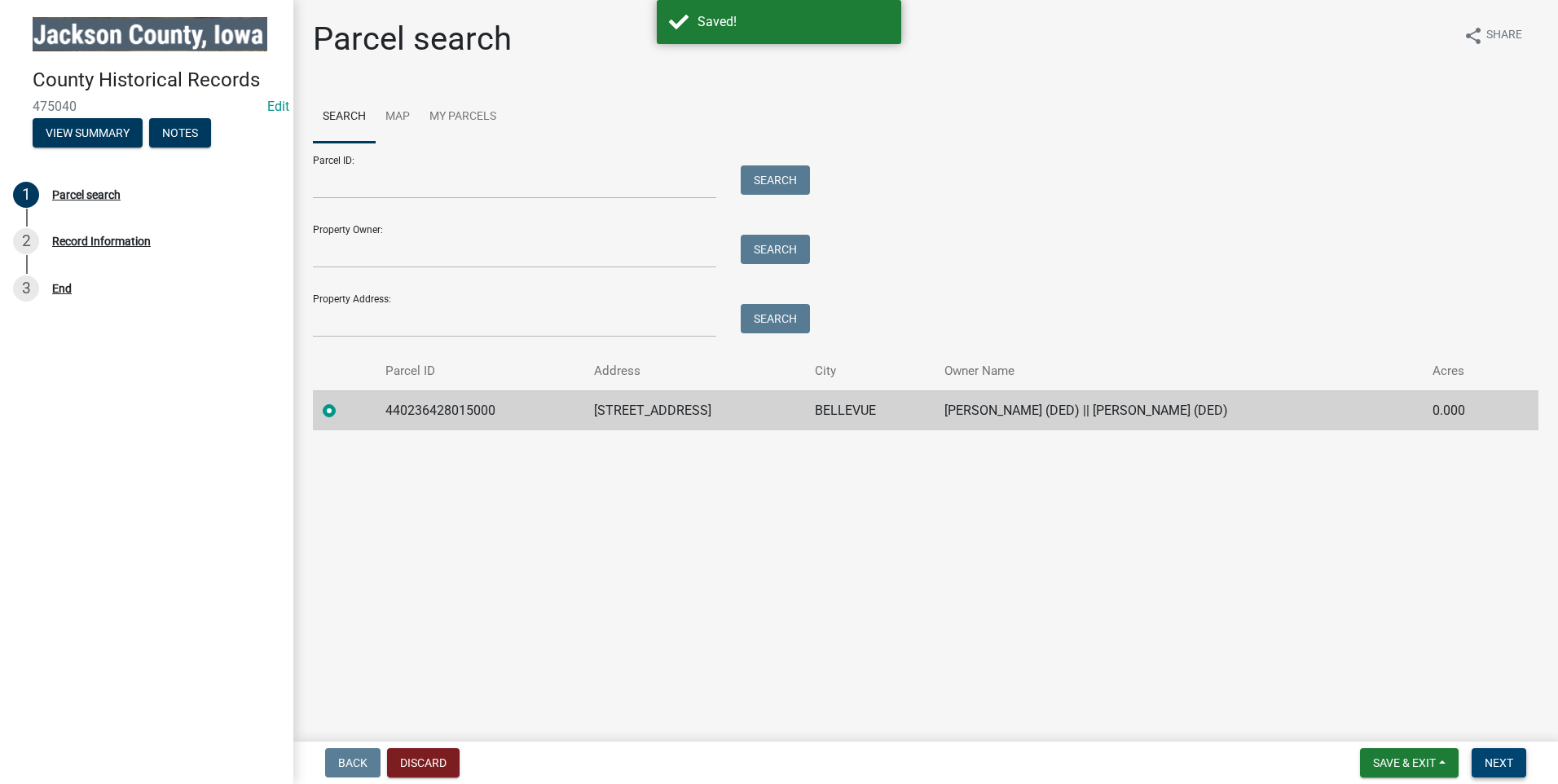
click at [1506, 762] on span "Next" at bounding box center [1499, 762] width 29 height 13
